Goal: Use online tool/utility: Use online tool/utility

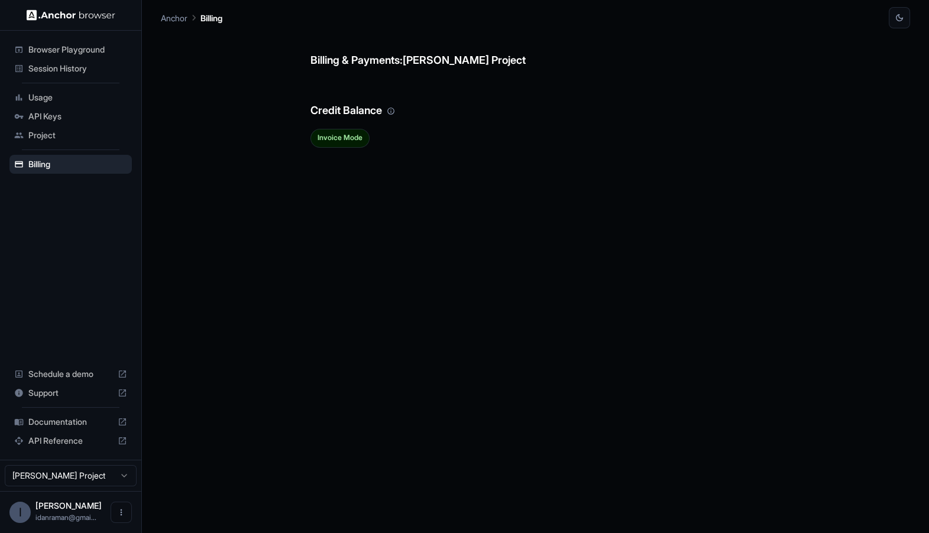
click at [68, 53] on span "Browser Playground" at bounding box center [77, 50] width 99 height 12
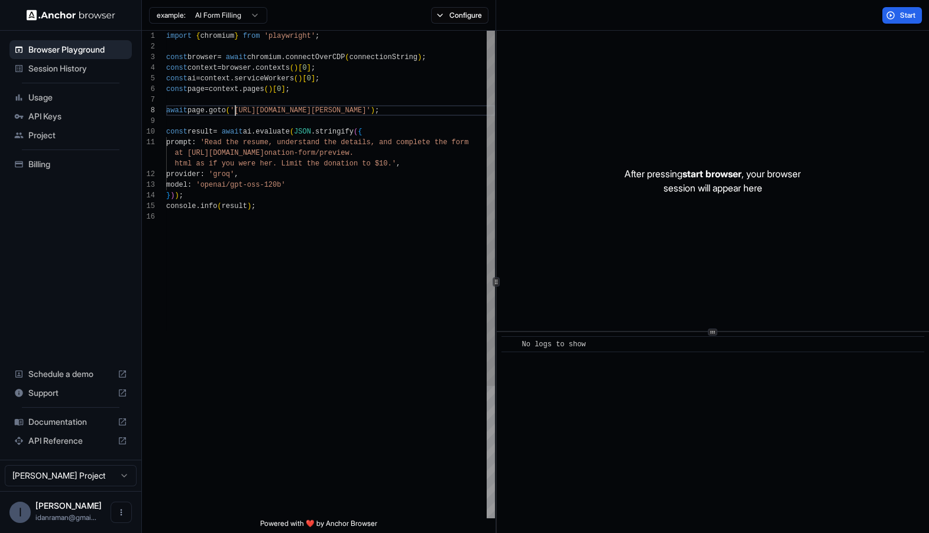
click at [232, 111] on div "import { chromium } from 'playwright' ; const browser = await chromium . connec…" at bounding box center [330, 365] width 329 height 669
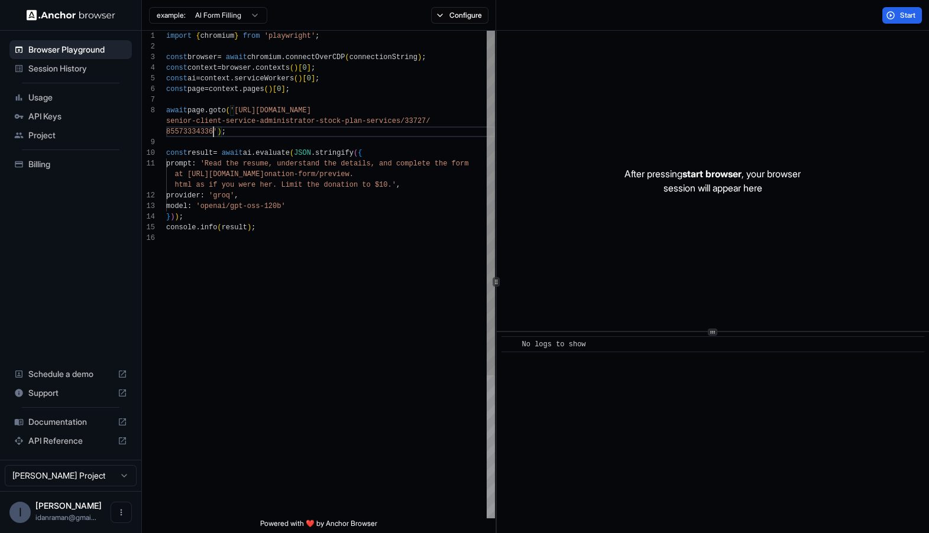
type textarea "**********"
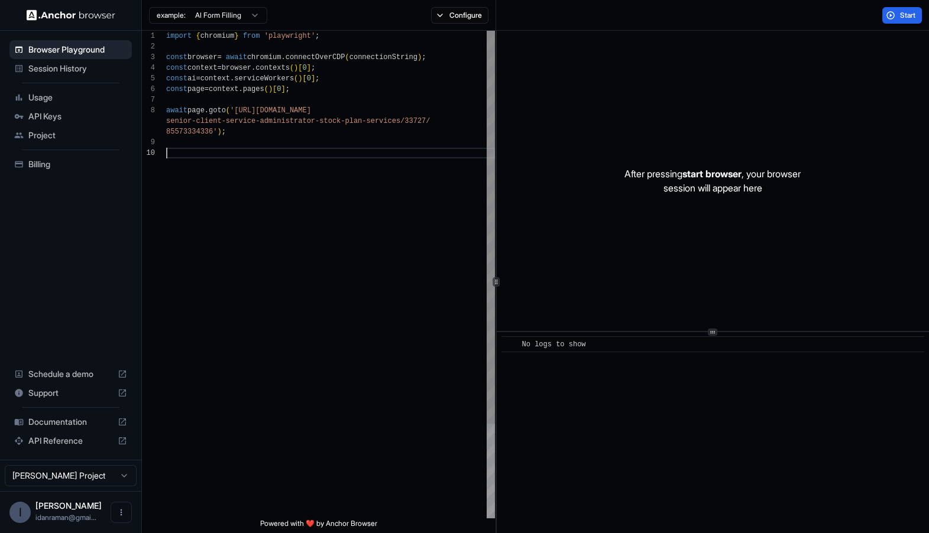
scroll to position [0, 0]
type textarea "**********"
click at [900, 16] on span "Start" at bounding box center [908, 15] width 17 height 9
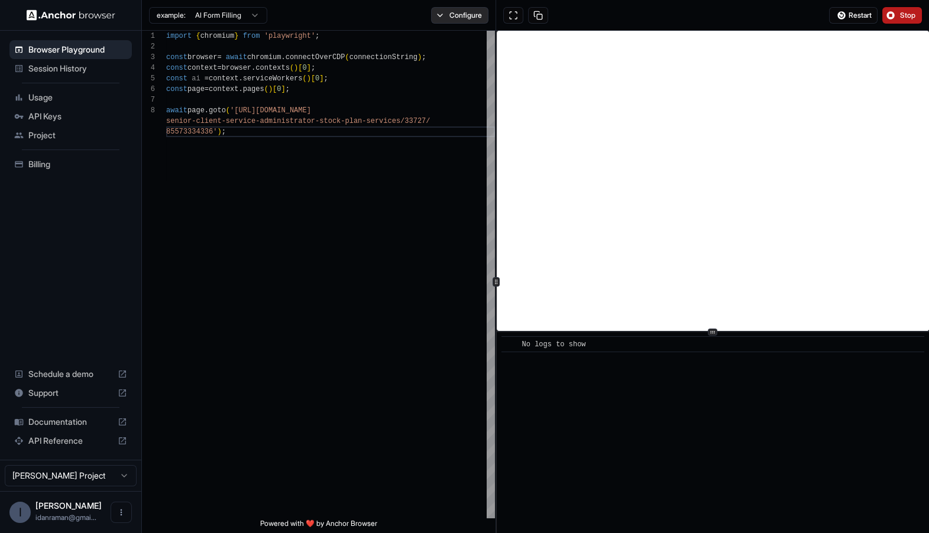
click at [467, 14] on button "Configure" at bounding box center [459, 15] width 57 height 17
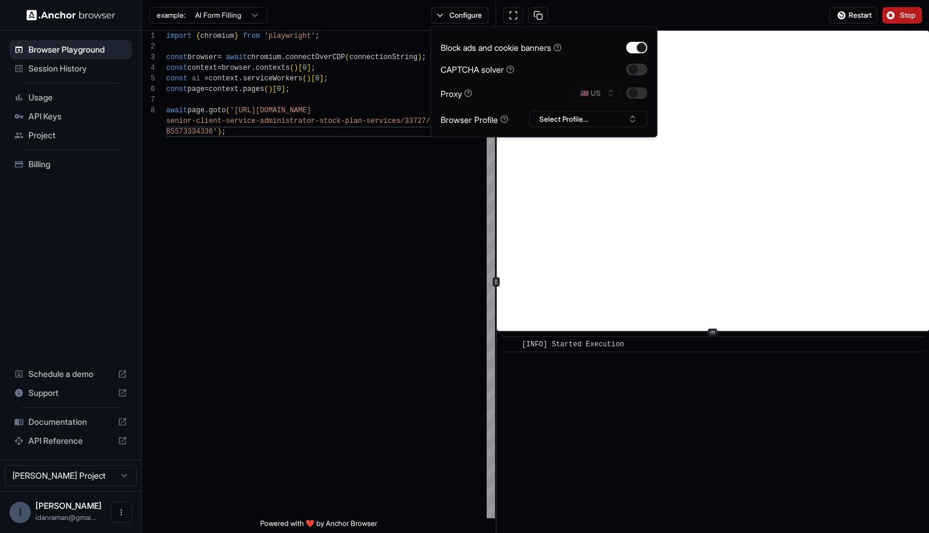
click at [639, 72] on button "button" at bounding box center [636, 69] width 21 height 12
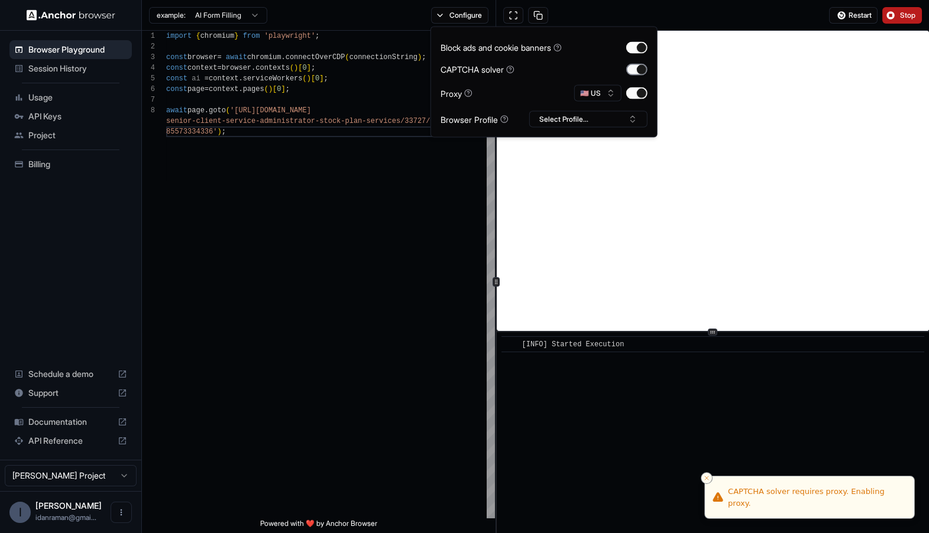
click at [642, 65] on button "button" at bounding box center [636, 69] width 21 height 12
click at [639, 68] on button "button" at bounding box center [636, 69] width 21 height 12
type button "on"
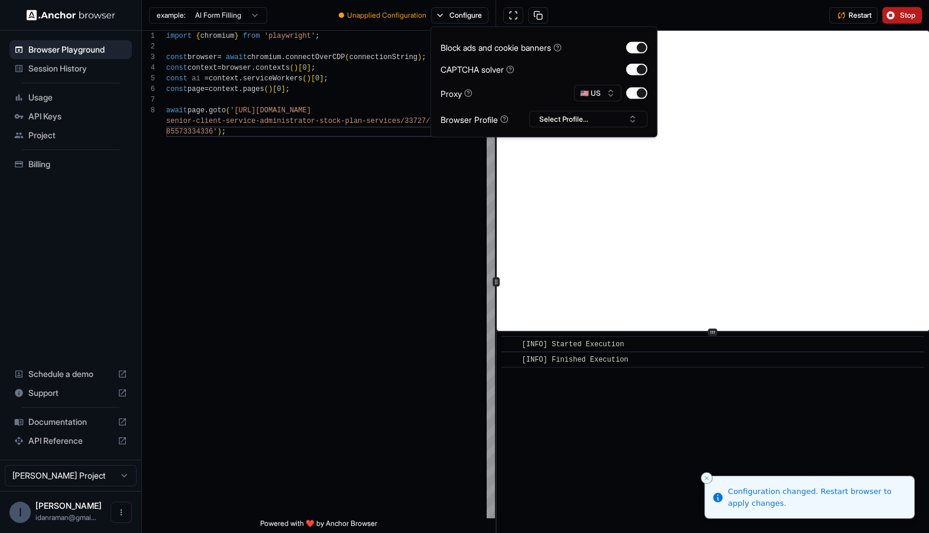
click at [583, 14] on div "Restart Stop" at bounding box center [712, 15] width 433 height 31
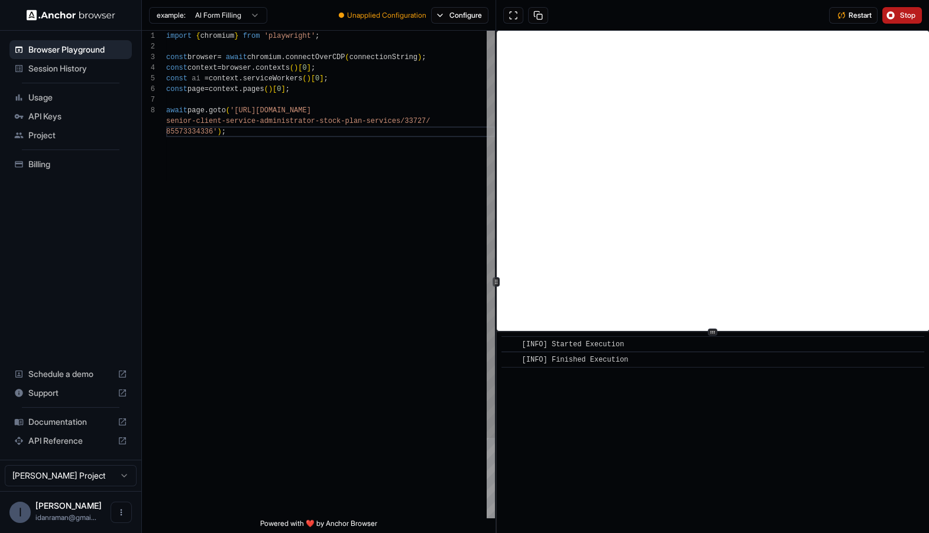
click at [447, 151] on div "import { chromium } from 'playwright' ; const browser = await chromium . connec…" at bounding box center [330, 323] width 329 height 584
click at [479, 14] on button "Configure" at bounding box center [459, 15] width 57 height 17
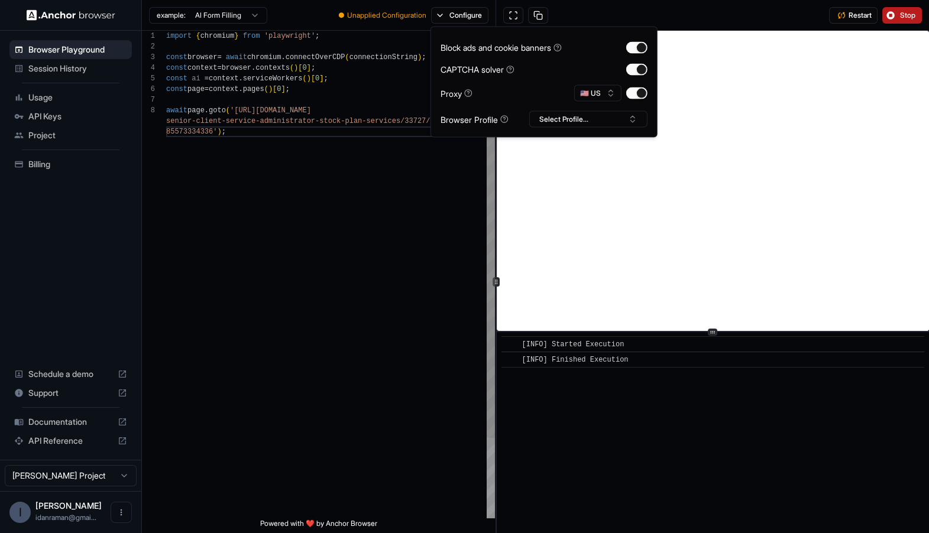
click at [465, 166] on div "import { chromium } from 'playwright' ; const browser = await chromium . connec…" at bounding box center [330, 323] width 329 height 584
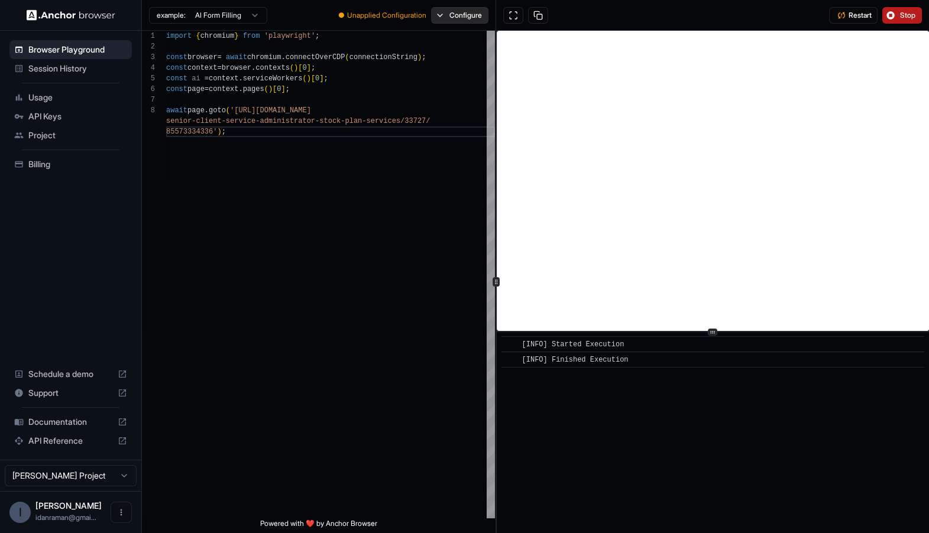
click at [445, 12] on button "Configure" at bounding box center [459, 15] width 57 height 17
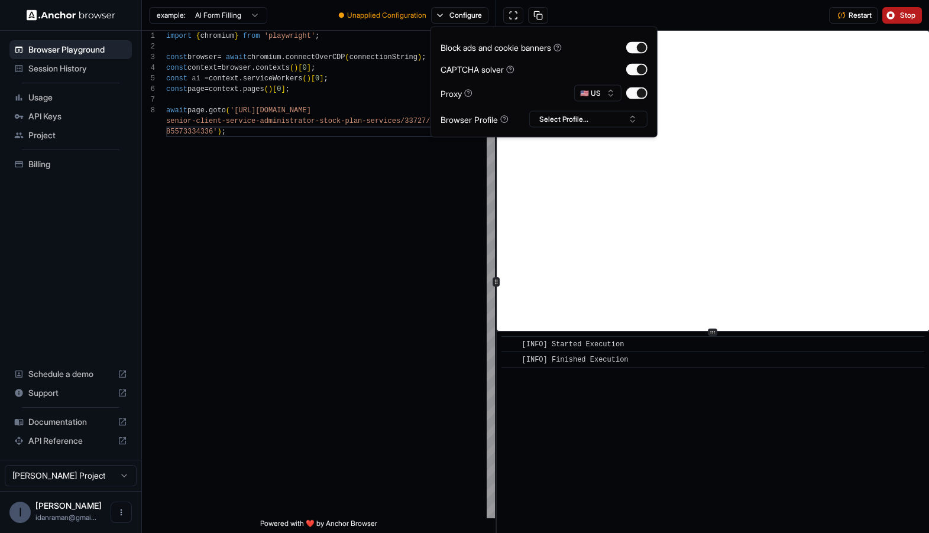
click at [677, 28] on div "Restart Stop" at bounding box center [712, 15] width 433 height 31
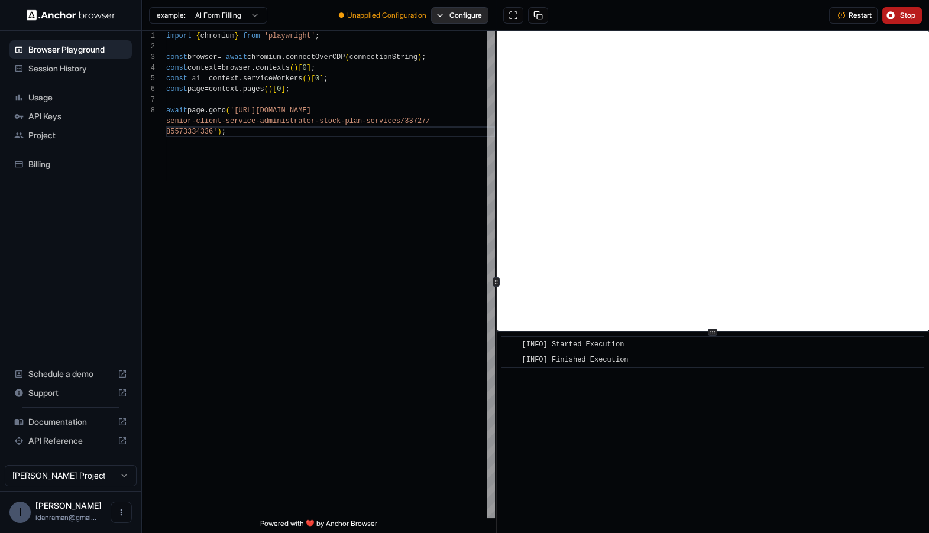
click at [474, 13] on button "Configure" at bounding box center [459, 15] width 57 height 17
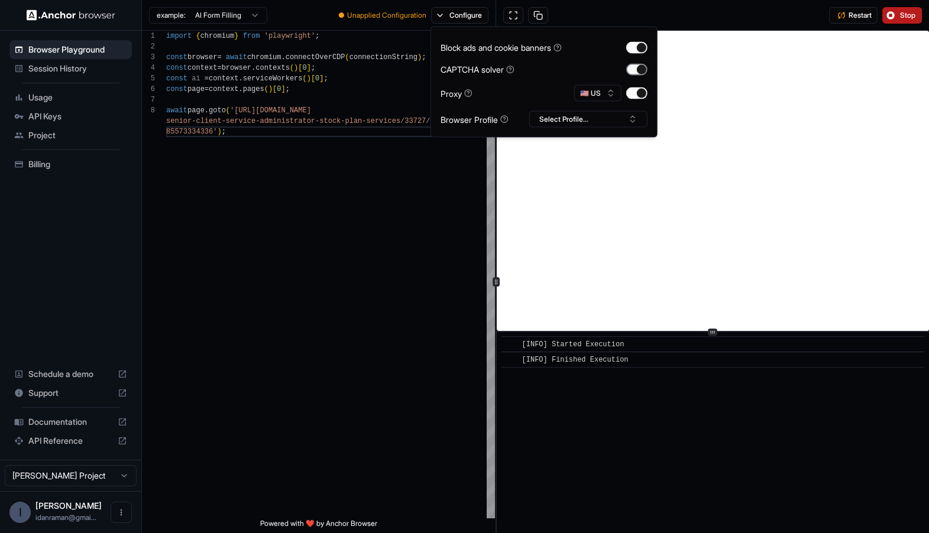
click at [638, 68] on button "button" at bounding box center [636, 69] width 21 height 12
click at [466, 22] on button "Configure" at bounding box center [459, 15] width 57 height 17
